Goal: Task Accomplishment & Management: Manage account settings

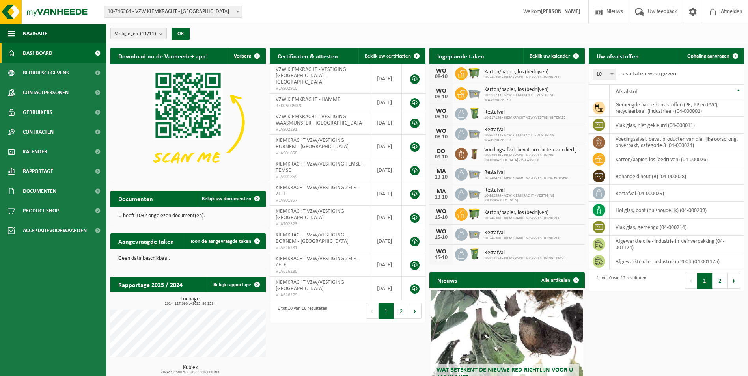
click at [211, 13] on span "10-746364 - VZW KIEMKRACHT - [GEOGRAPHIC_DATA]" at bounding box center [172, 11] width 137 height 11
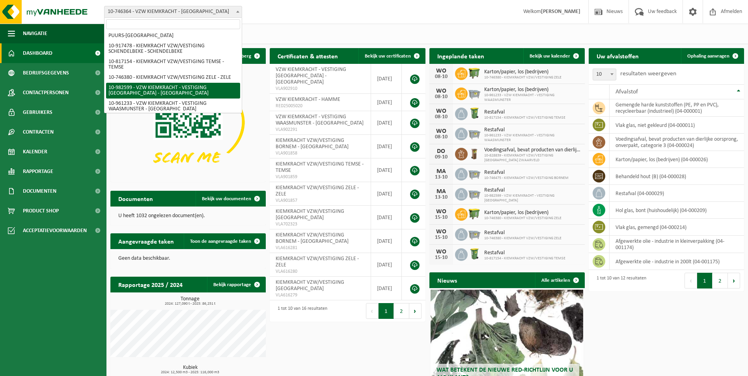
scroll to position [79, 0]
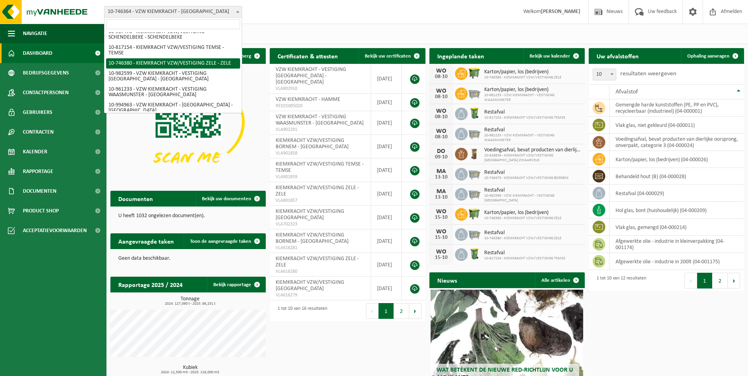
select select "5835"
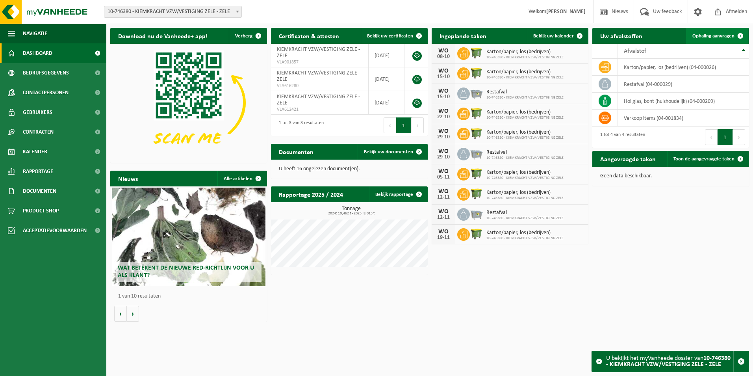
click at [711, 37] on span "Ophaling aanvragen" at bounding box center [714, 35] width 42 height 5
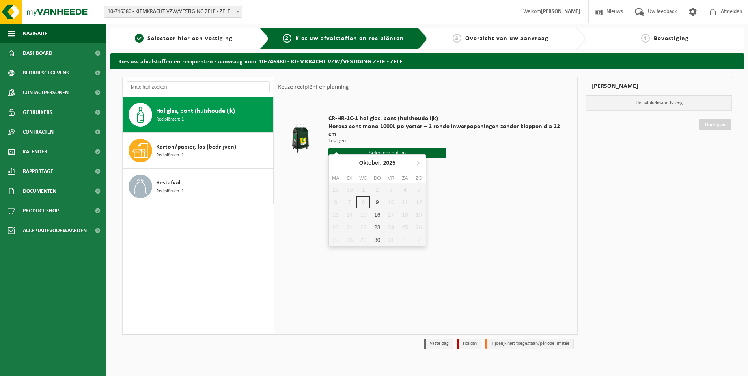
click at [400, 148] on input "text" at bounding box center [386, 153] width 117 height 10
click at [377, 199] on div "9" at bounding box center [377, 202] width 14 height 13
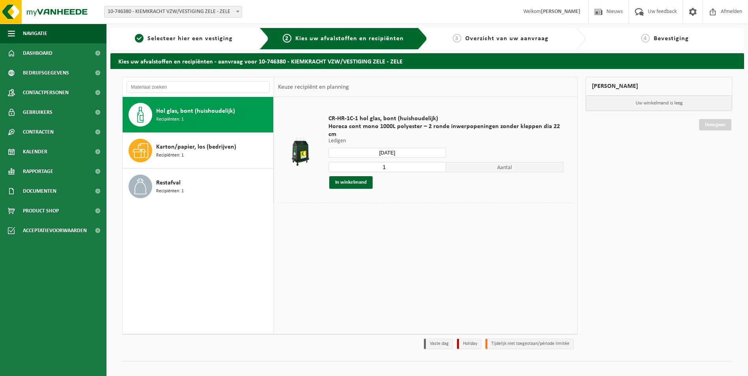
type input "Van 2025-10-09"
click at [352, 176] on button "In winkelmand" at bounding box center [350, 182] width 43 height 13
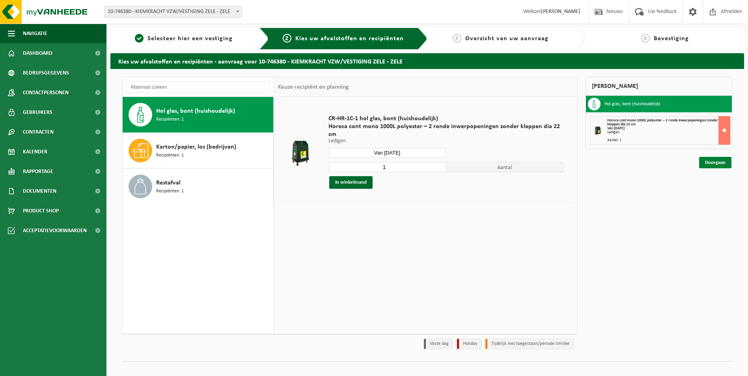
click at [716, 165] on link "Doorgaan" at bounding box center [715, 162] width 32 height 11
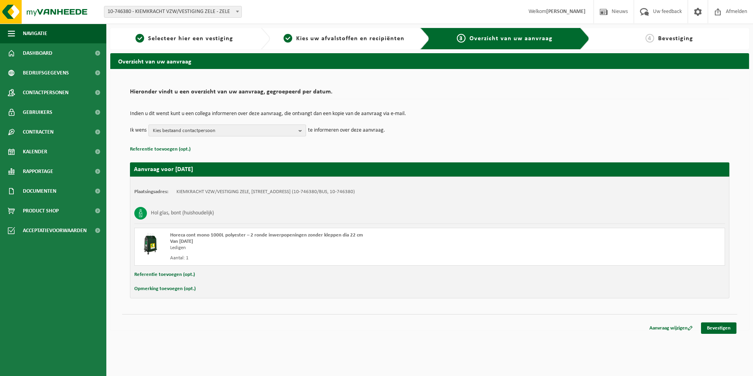
click at [299, 129] on b "button" at bounding box center [302, 130] width 7 height 11
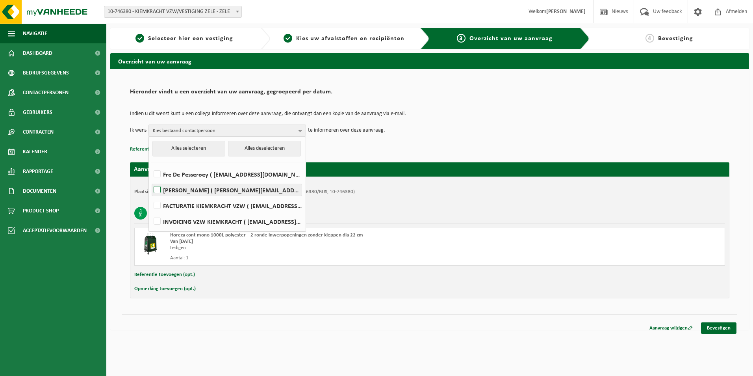
click at [213, 192] on label "Nigel Deman ( nigel.deman@kiemkracht.org )" at bounding box center [227, 190] width 150 height 12
click at [151, 180] on input "Nigel Deman ( nigel.deman@kiemkracht.org )" at bounding box center [151, 180] width 0 height 0
checkbox input "true"
click at [450, 136] on td "Ik wens Nigel Deman Alles selecteren Alles deselecteren Fre De Pesseroey ( fre.…" at bounding box center [430, 131] width 600 height 12
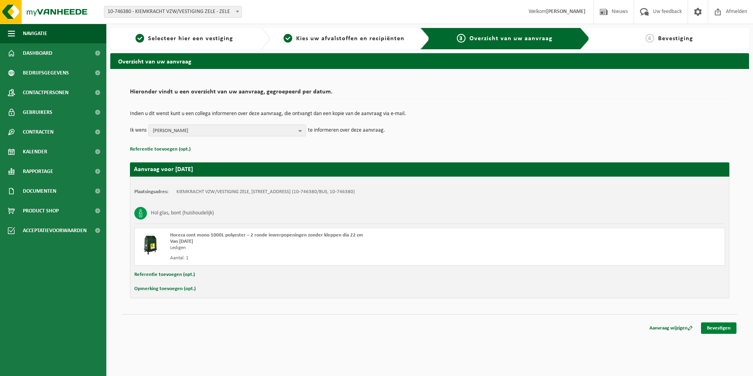
click at [723, 329] on link "Bevestigen" at bounding box center [718, 327] width 35 height 11
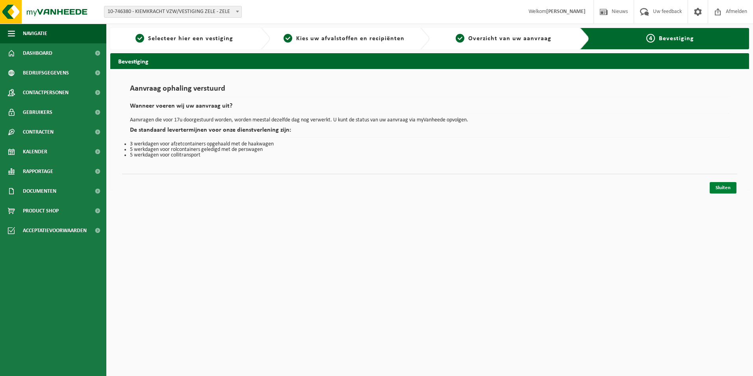
click at [723, 185] on link "Sluiten" at bounding box center [723, 187] width 27 height 11
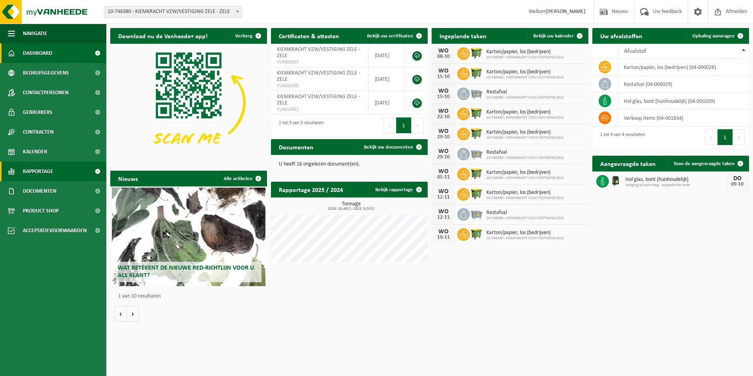
click at [24, 176] on span "Rapportage" at bounding box center [38, 172] width 30 height 20
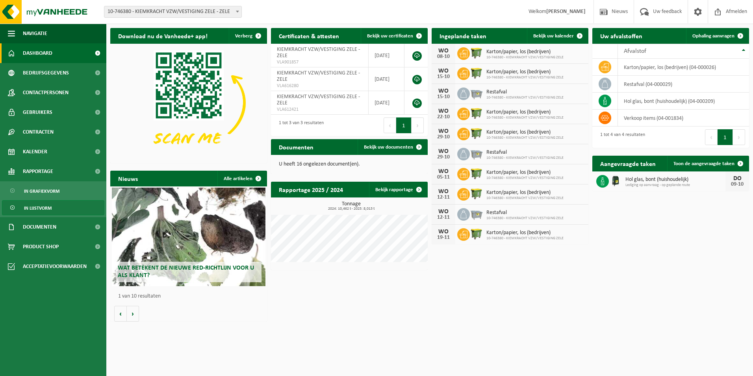
click at [37, 208] on span "In lijstvorm" at bounding box center [38, 208] width 28 height 15
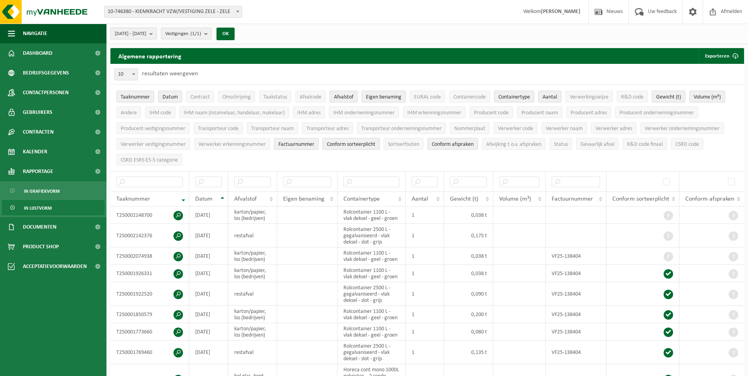
click at [146, 33] on span "2025-05-01 - 2025-10-08" at bounding box center [131, 34] width 32 height 12
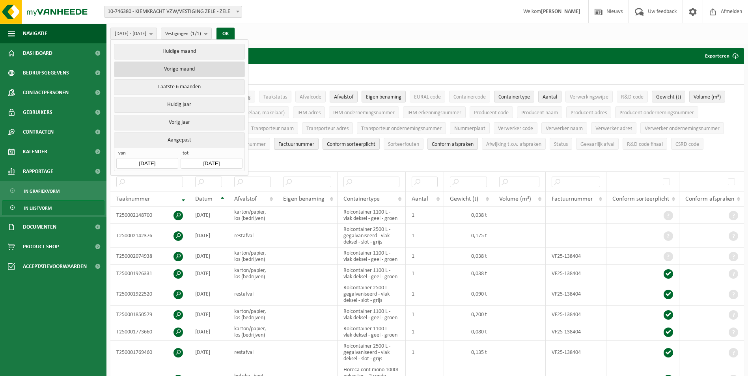
click at [169, 67] on button "Vorige maand" at bounding box center [179, 69] width 130 height 16
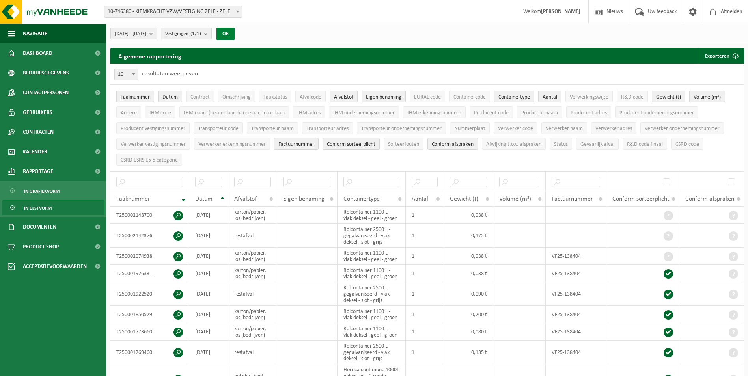
click at [234, 33] on button "OK" at bounding box center [225, 34] width 18 height 13
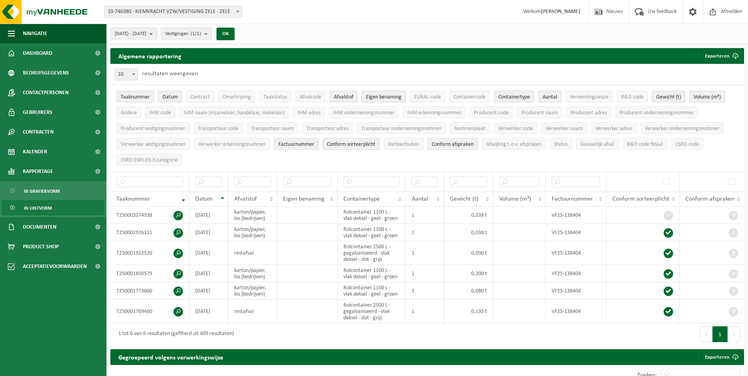
click at [149, 95] on span "Taaknummer" at bounding box center [135, 97] width 29 height 6
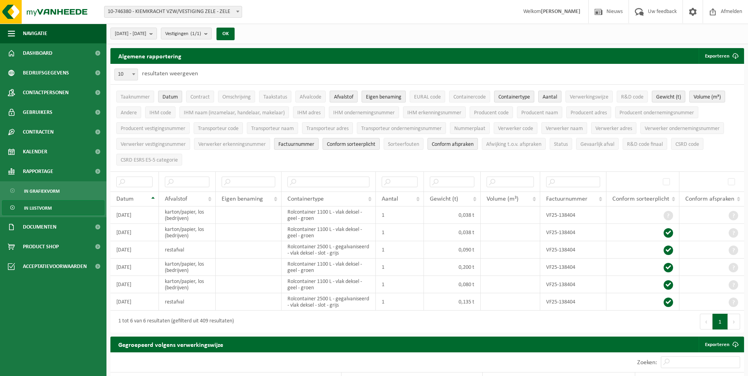
click at [376, 96] on span "Eigen benaming" at bounding box center [383, 97] width 35 height 6
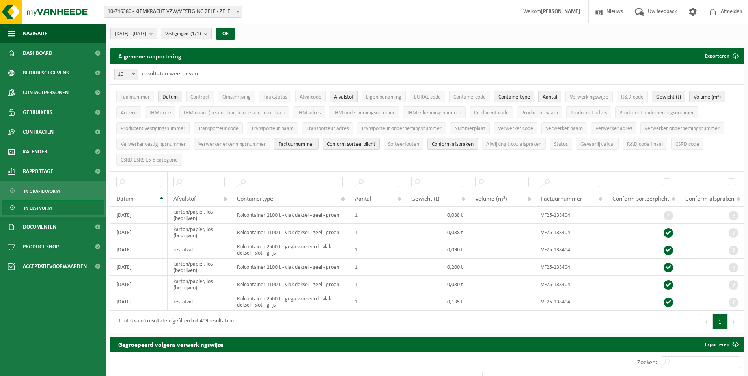
click at [509, 95] on span "Containertype" at bounding box center [514, 97] width 32 height 6
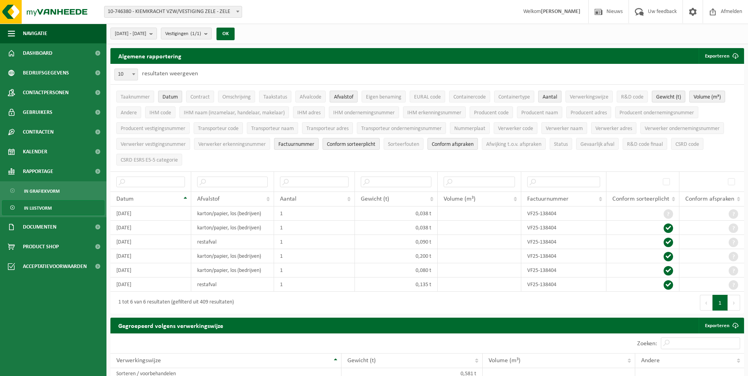
click at [550, 96] on span "Aantal" at bounding box center [549, 97] width 15 height 6
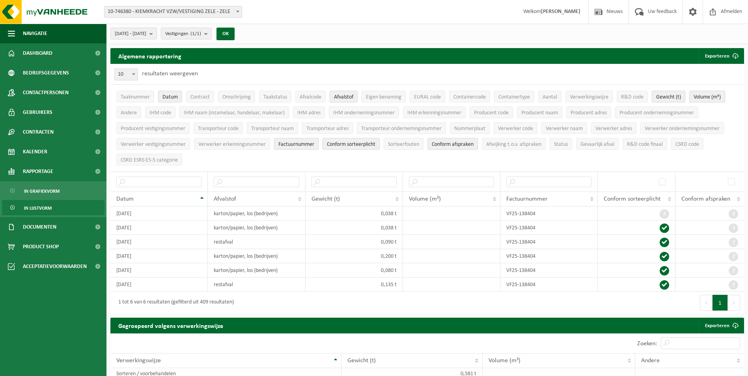
click at [710, 94] on span "Volume (m³)" at bounding box center [706, 97] width 27 height 6
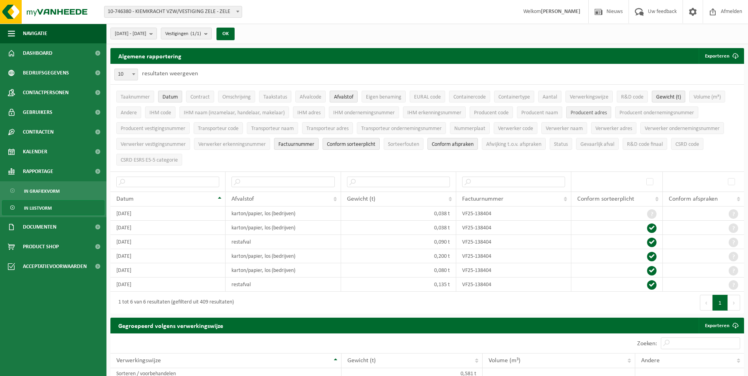
click at [592, 112] on span "Producent adres" at bounding box center [588, 113] width 36 height 6
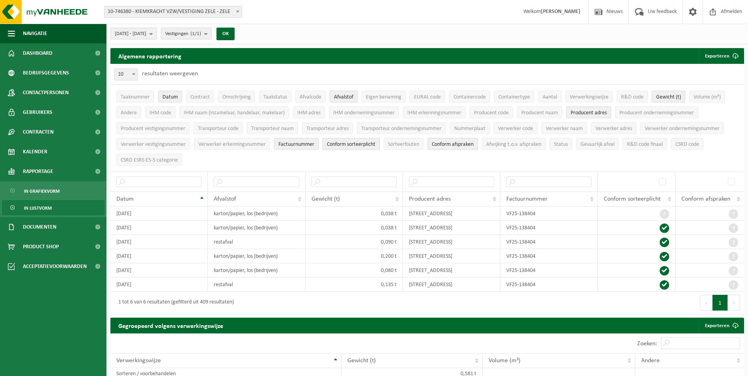
click at [467, 144] on span "Conform afspraken" at bounding box center [453, 144] width 42 height 6
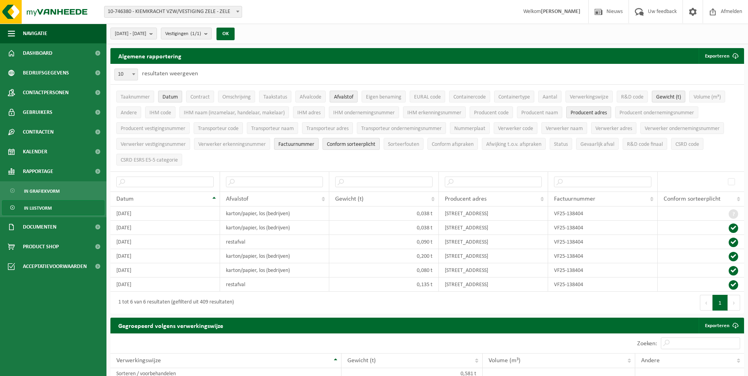
click at [360, 142] on span "Conform sorteerplicht" at bounding box center [351, 144] width 48 height 6
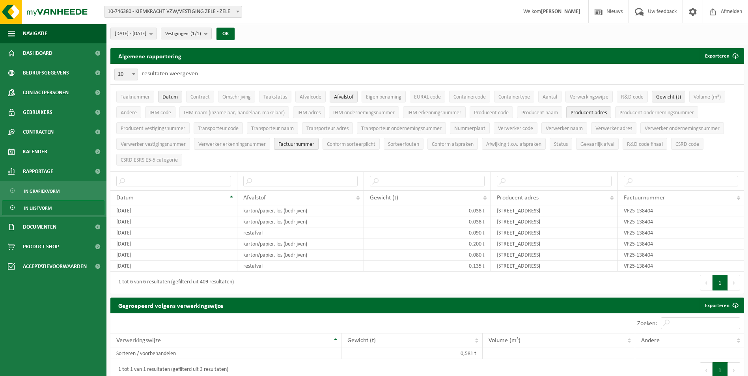
click at [297, 145] on span "Factuurnummer" at bounding box center [296, 144] width 36 height 6
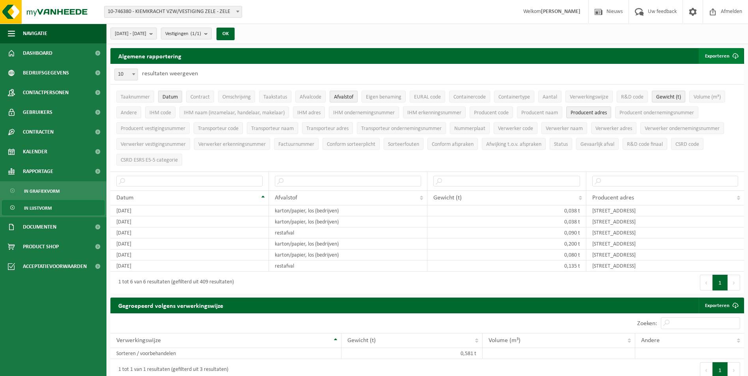
click at [721, 56] on button "Exporteren" at bounding box center [720, 56] width 45 height 16
click at [690, 67] on link "Enkel mijn selectie" at bounding box center [706, 72] width 71 height 16
click at [280, 21] on div "Vestiging: 10-746364 - VZW KIEMKRACHT - HAMME 10-746475 - KIEMKRACHT VZW/VESTIG…" at bounding box center [374, 12] width 748 height 24
click at [236, 13] on span at bounding box center [238, 11] width 8 height 10
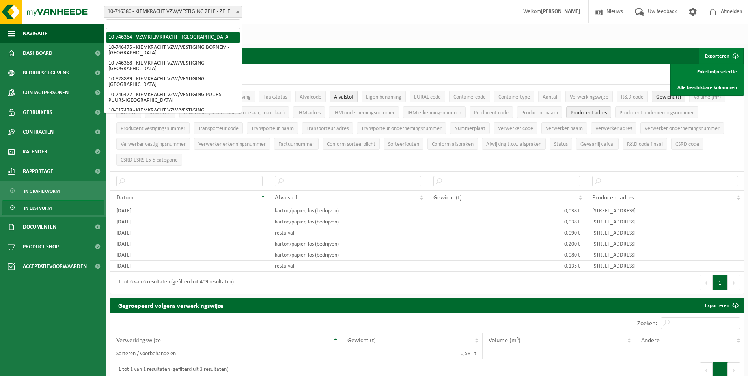
select select "5833"
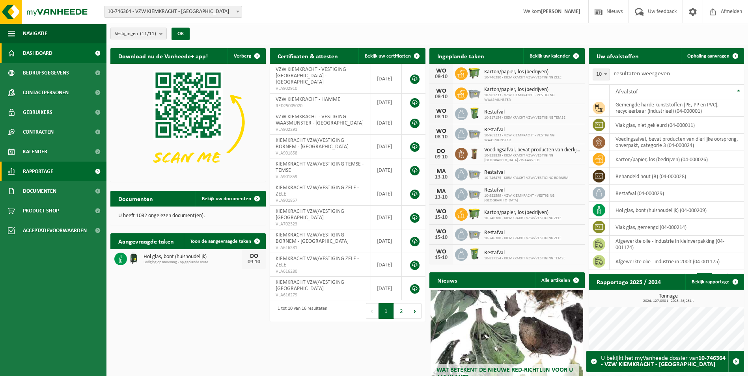
click at [40, 168] on span "Rapportage" at bounding box center [38, 172] width 30 height 20
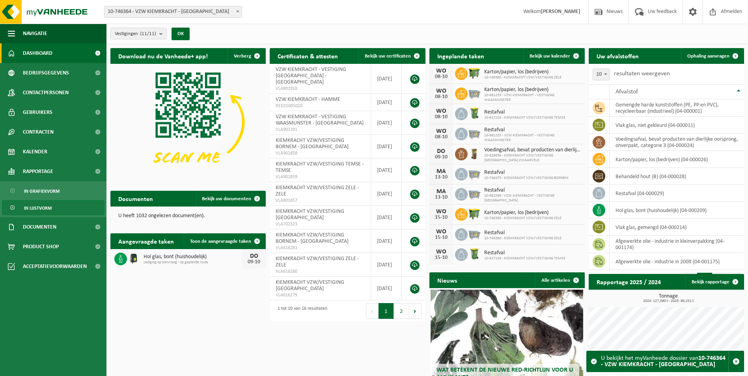
click at [46, 213] on span "In lijstvorm" at bounding box center [38, 208] width 28 height 15
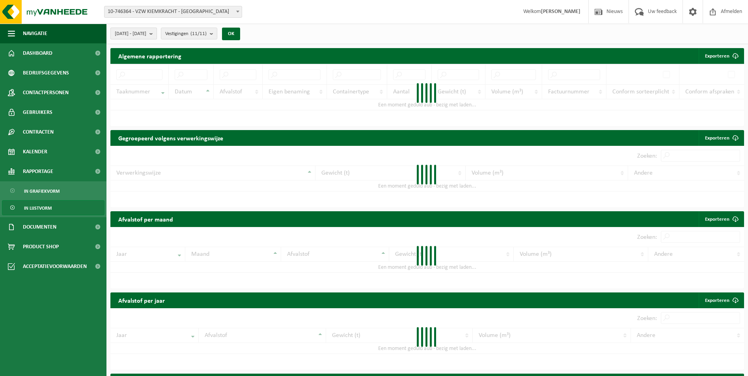
click at [146, 30] on span "[DATE] - [DATE]" at bounding box center [131, 34] width 32 height 12
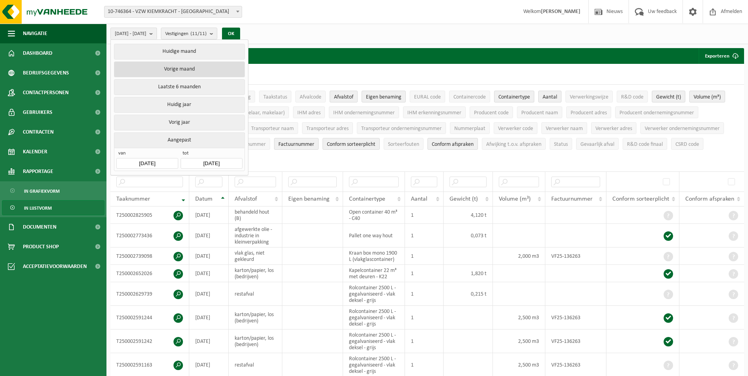
click at [170, 70] on button "Vorige maand" at bounding box center [179, 69] width 130 height 16
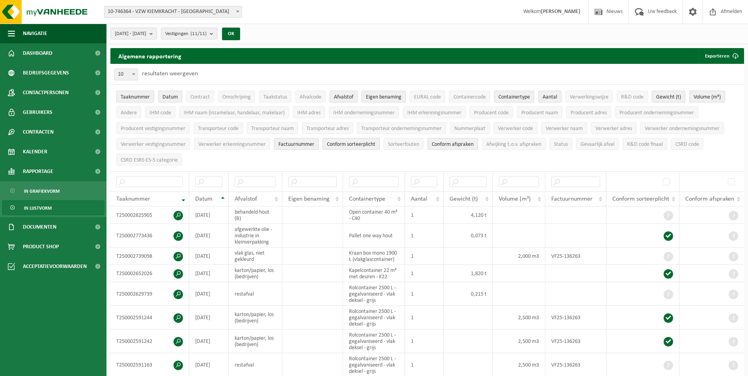
click at [143, 97] on span "Taaknummer" at bounding box center [135, 97] width 29 height 6
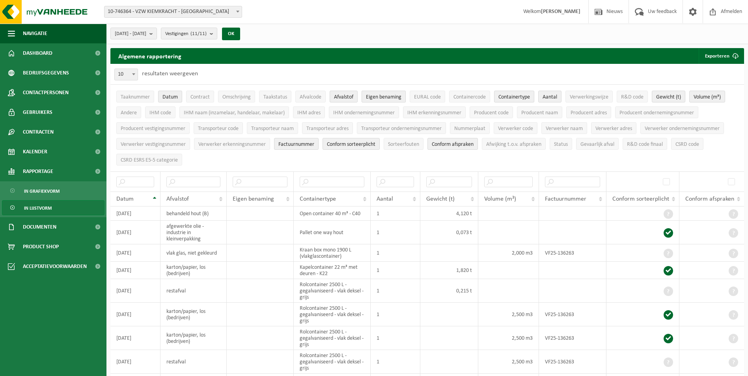
click at [385, 94] on span "Eigen benaming" at bounding box center [383, 97] width 35 height 6
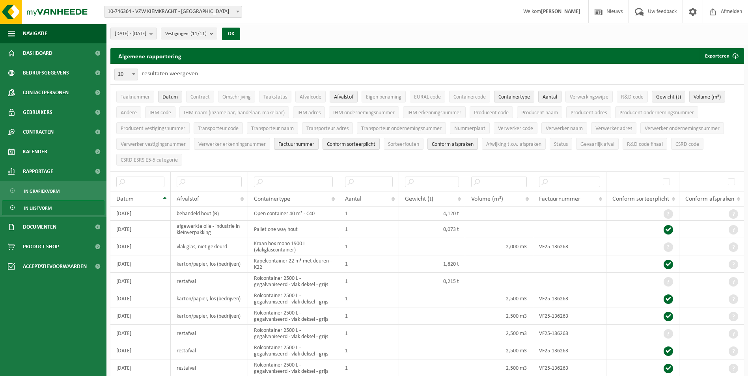
click at [523, 97] on span "Containertype" at bounding box center [514, 97] width 32 height 6
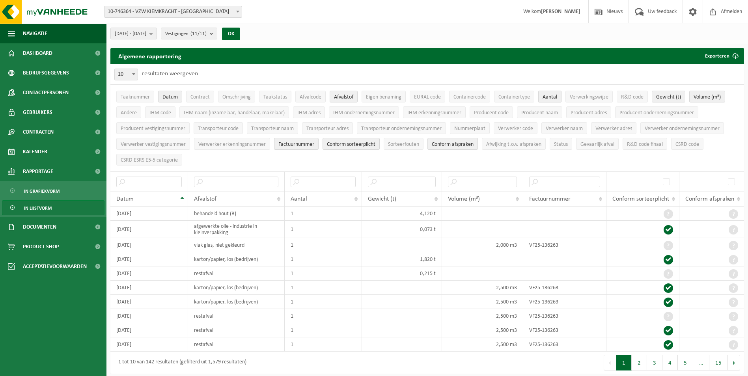
click at [547, 97] on span "Aantal" at bounding box center [549, 97] width 15 height 6
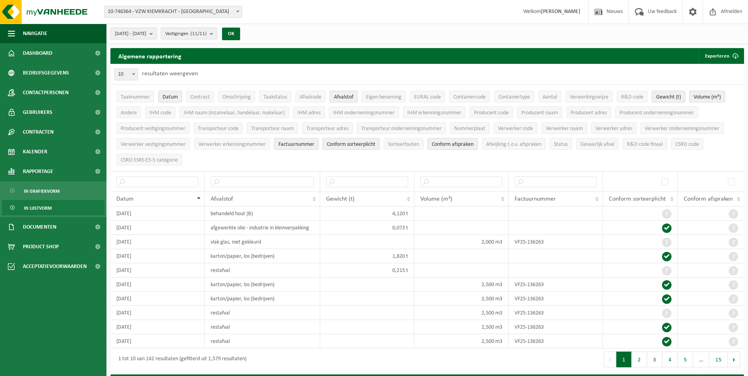
click at [705, 96] on span "Volume (m³)" at bounding box center [706, 97] width 27 height 6
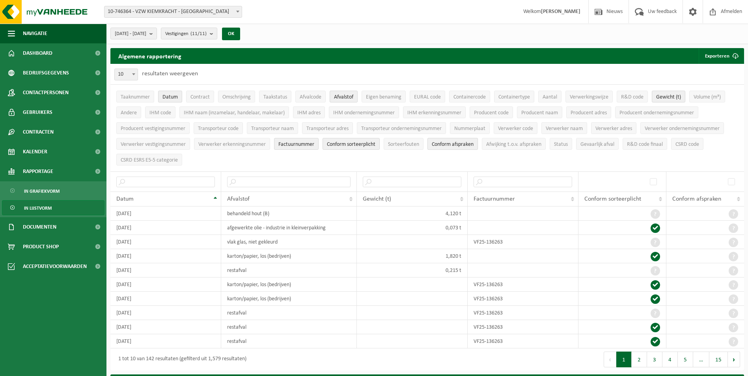
click at [465, 145] on span "Conform afspraken" at bounding box center [453, 144] width 42 height 6
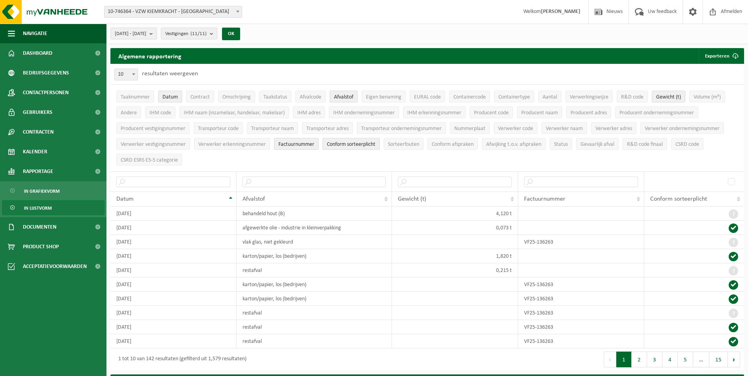
click at [368, 147] on button "Conform sorteerplicht" at bounding box center [350, 144] width 57 height 12
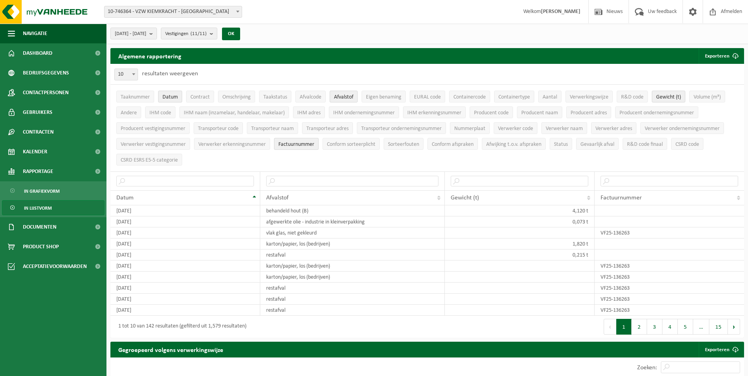
click at [291, 145] on span "Factuurnummer" at bounding box center [296, 144] width 36 height 6
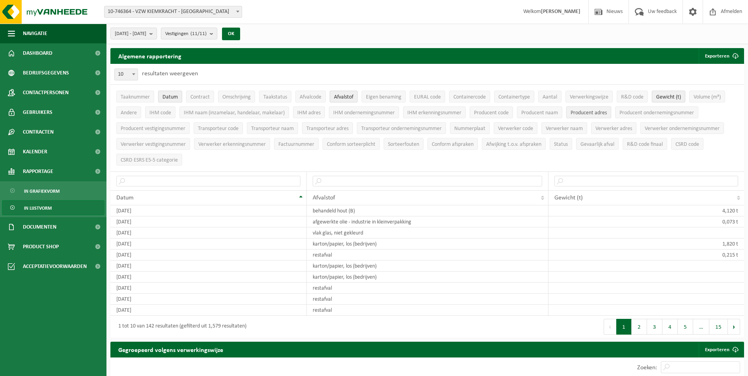
click at [584, 113] on span "Producent adres" at bounding box center [588, 113] width 36 height 6
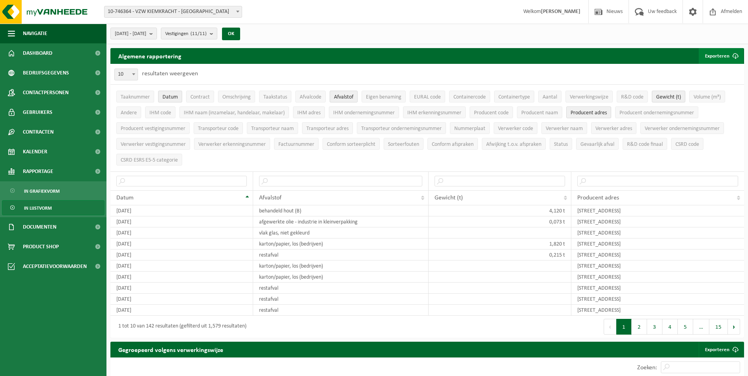
click at [716, 59] on button "Exporteren" at bounding box center [720, 56] width 45 height 16
click at [703, 71] on link "Enkel mijn selectie" at bounding box center [706, 72] width 71 height 16
